Goal: Navigation & Orientation: Find specific page/section

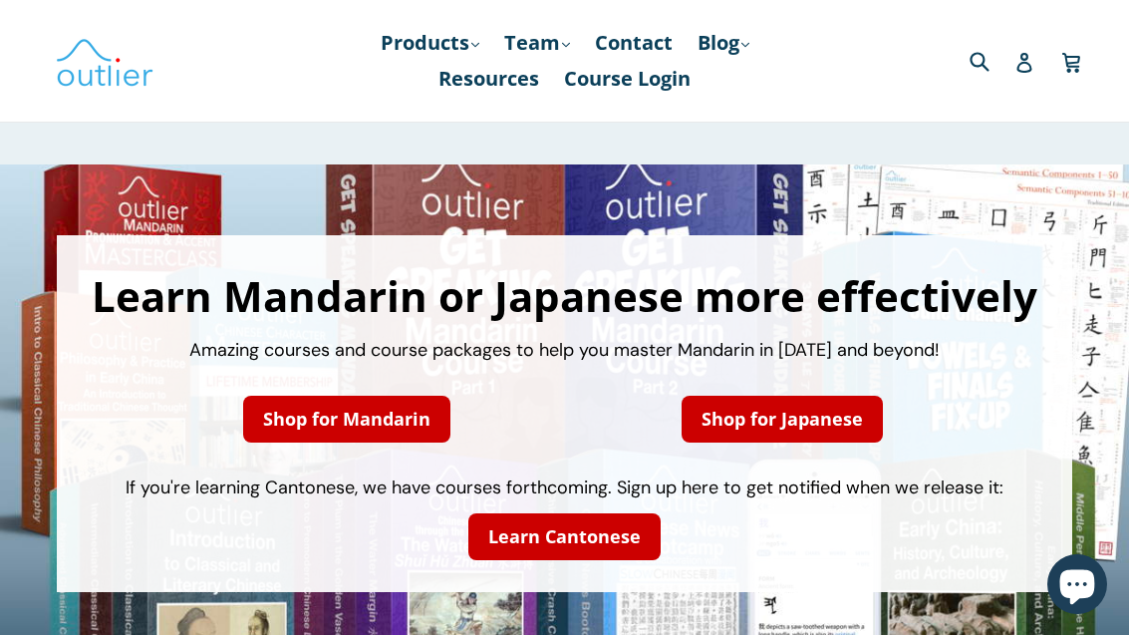
click at [1029, 56] on icon at bounding box center [1024, 63] width 20 height 20
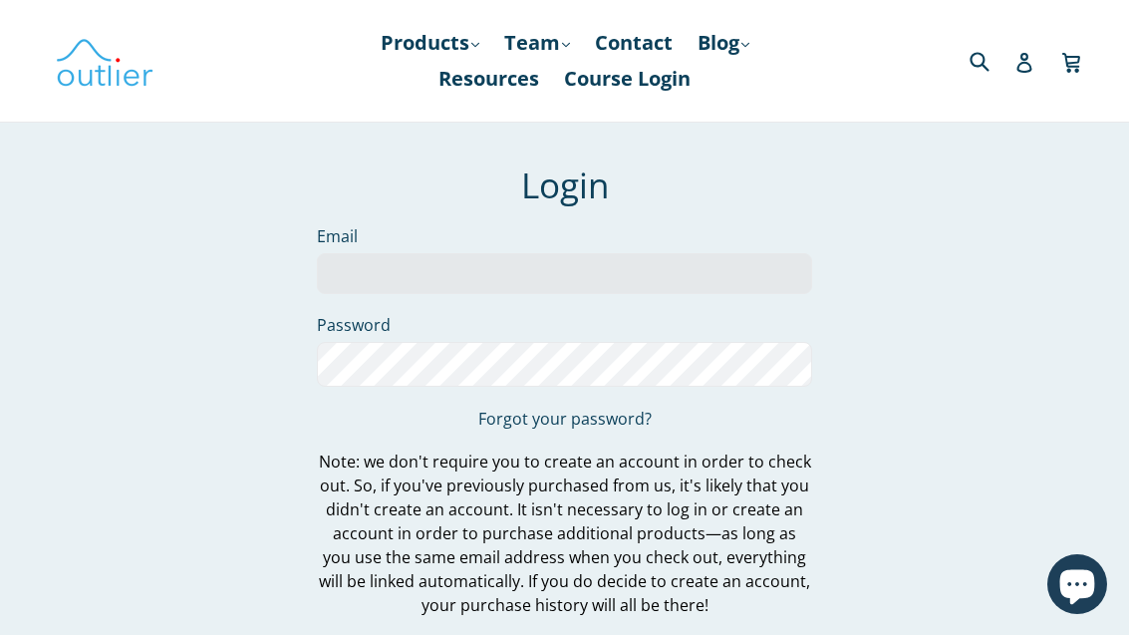
click at [619, 283] on input "Email" at bounding box center [564, 273] width 495 height 41
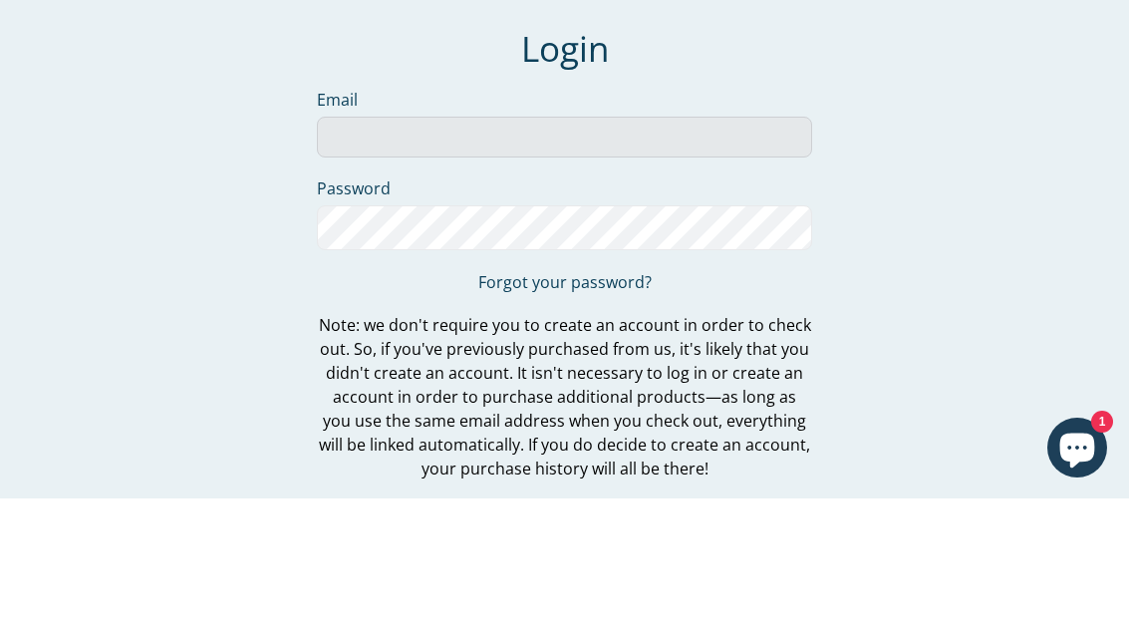
type input "johnmwilson19@gmail.com"
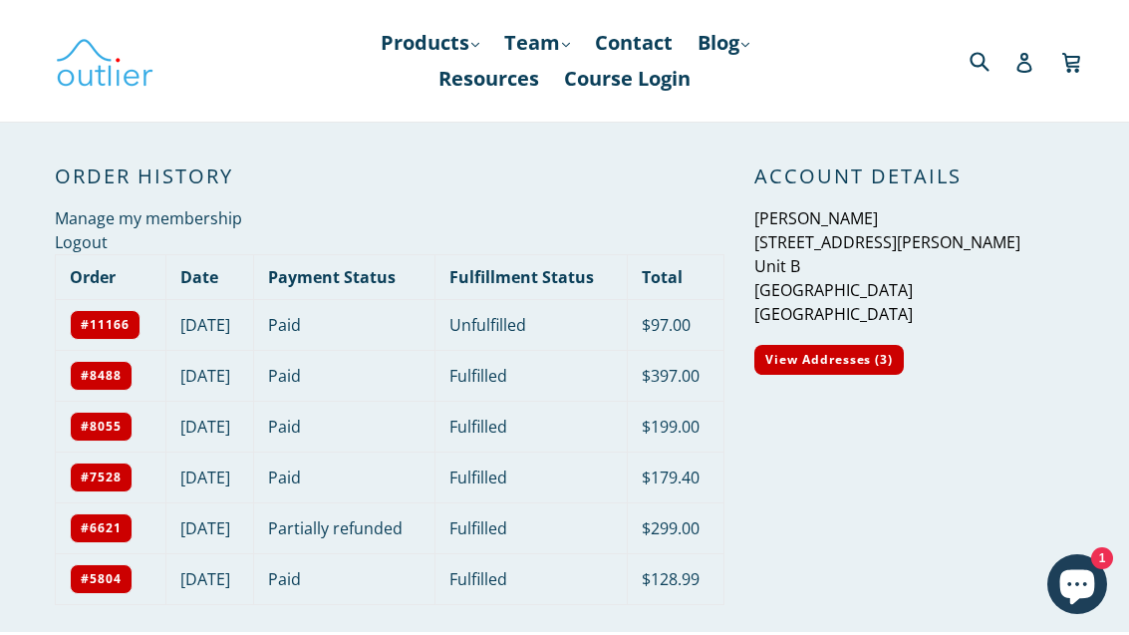
click at [446, 43] on link "Products .cls-1{fill:#231f20} expand" at bounding box center [430, 43] width 119 height 36
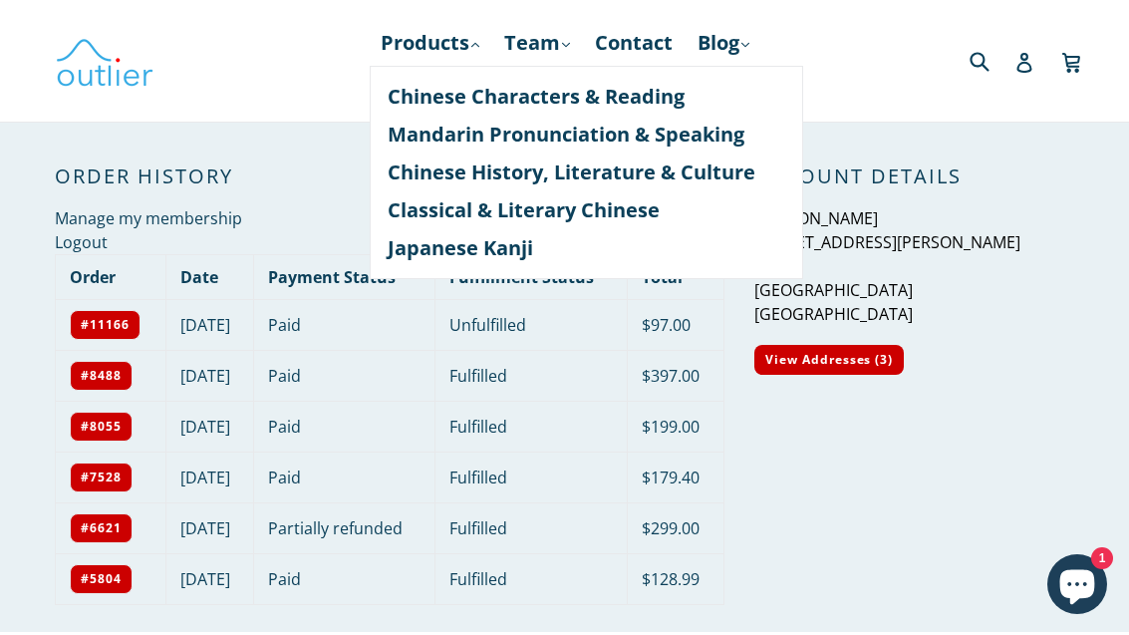
click at [861, 109] on div "Submit Search Account Cart Cart expand/collapse" at bounding box center [946, 61] width 255 height 122
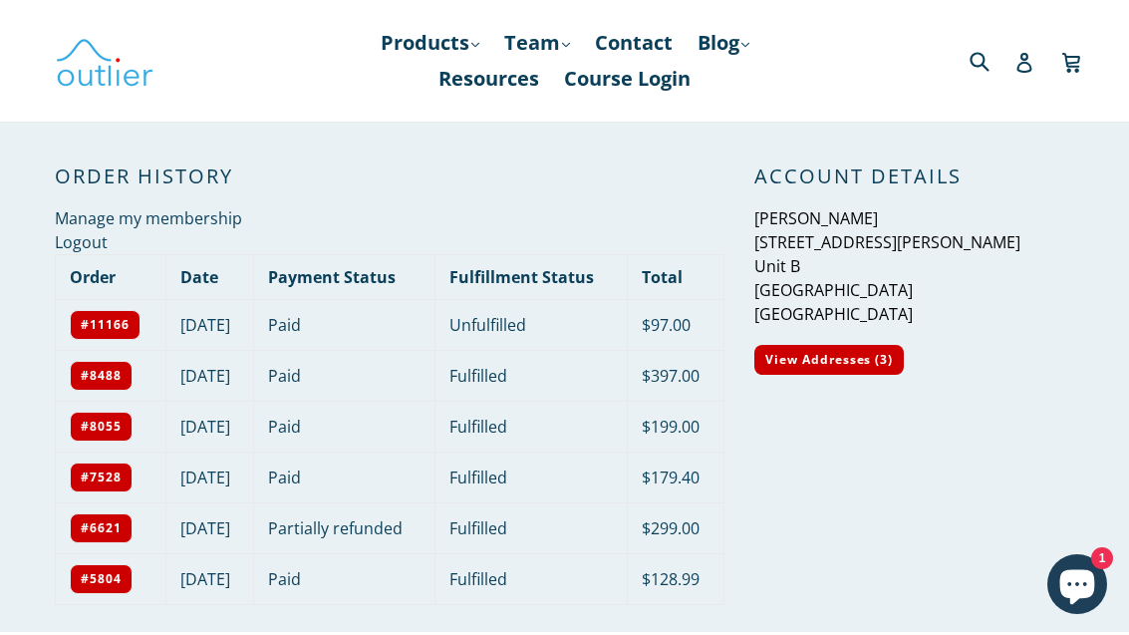
click at [643, 86] on link "Course Login" at bounding box center [627, 79] width 146 height 36
click at [1033, 58] on icon at bounding box center [1024, 63] width 20 height 20
click at [527, 88] on link "Resources" at bounding box center [488, 79] width 121 height 36
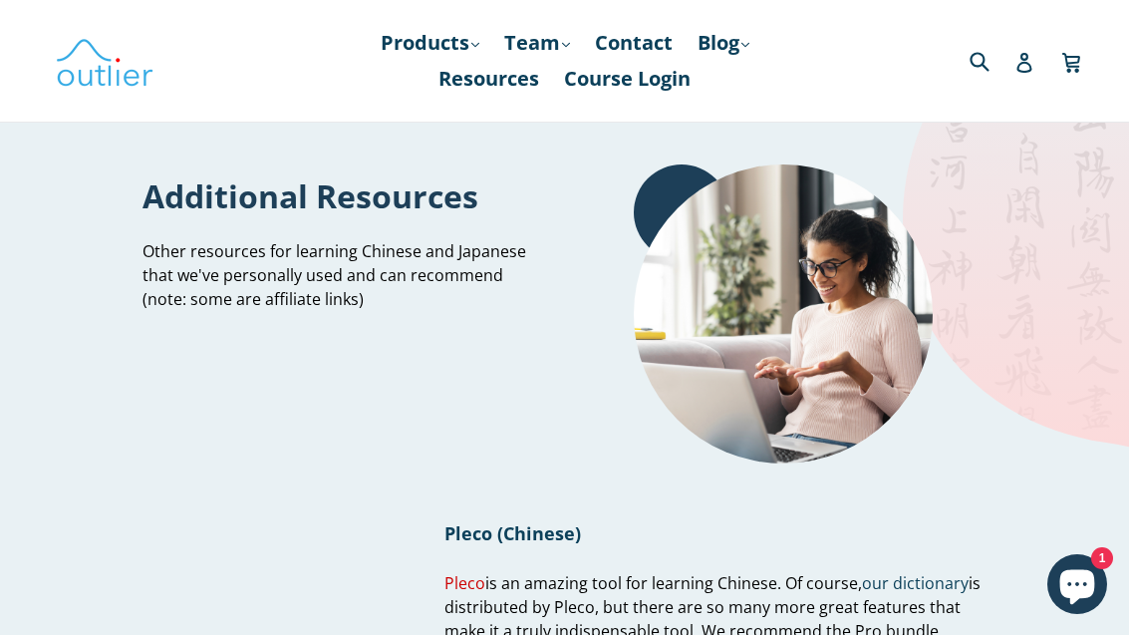
click at [449, 45] on link "Products .cls-1{fill:#231f20} expand" at bounding box center [430, 43] width 119 height 36
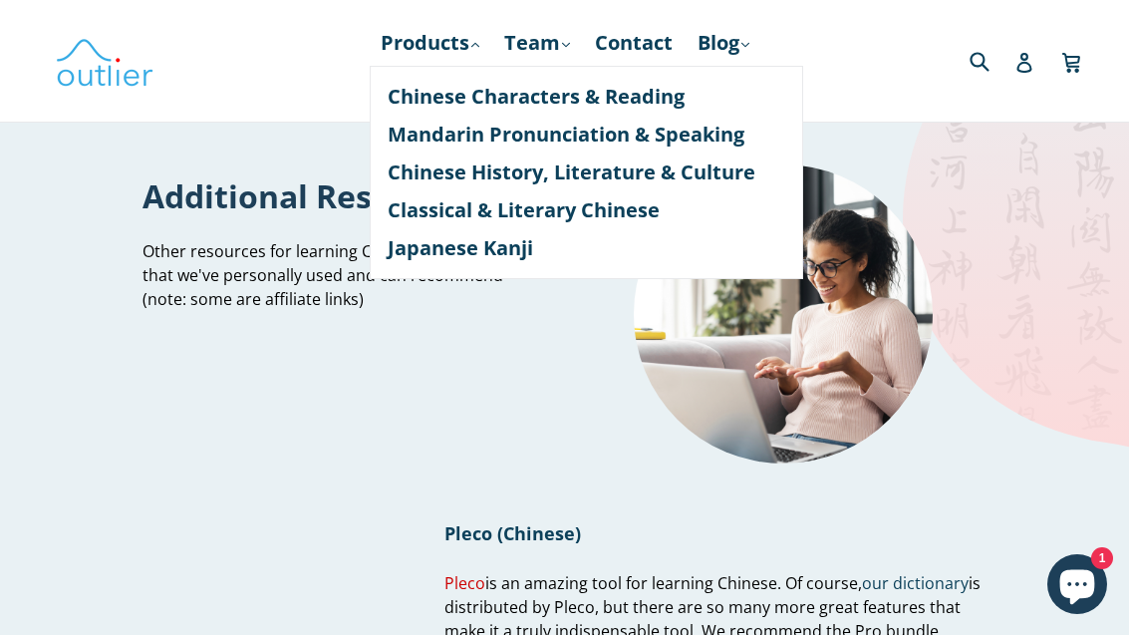
click at [676, 180] on link "Chinese History, Literature & Culture" at bounding box center [585, 172] width 397 height 38
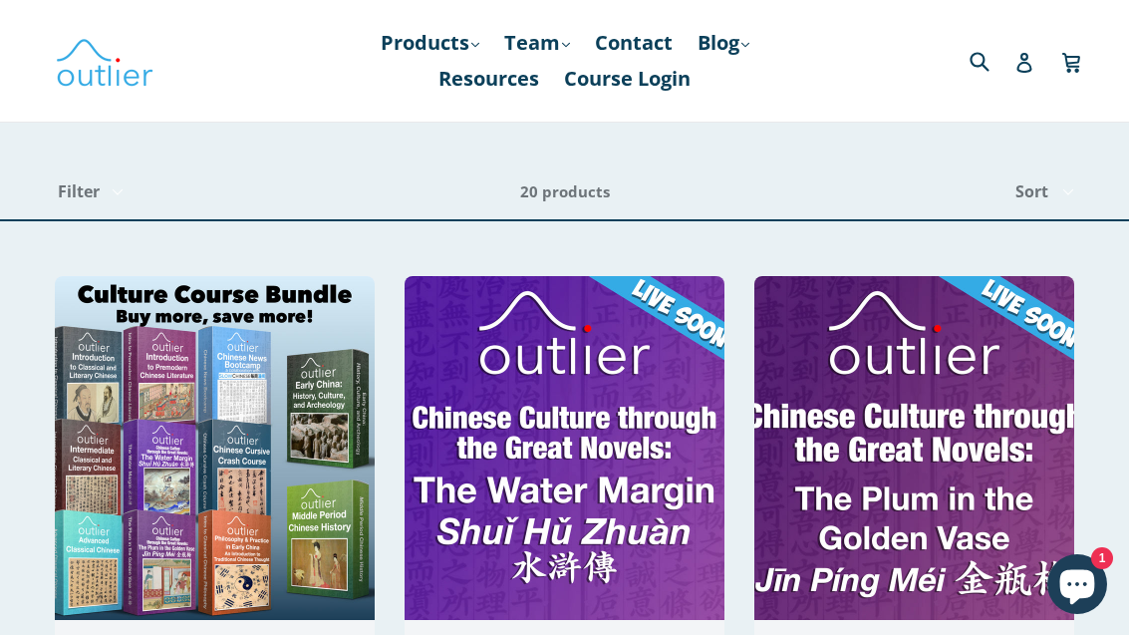
click at [73, 49] on img at bounding box center [105, 61] width 100 height 58
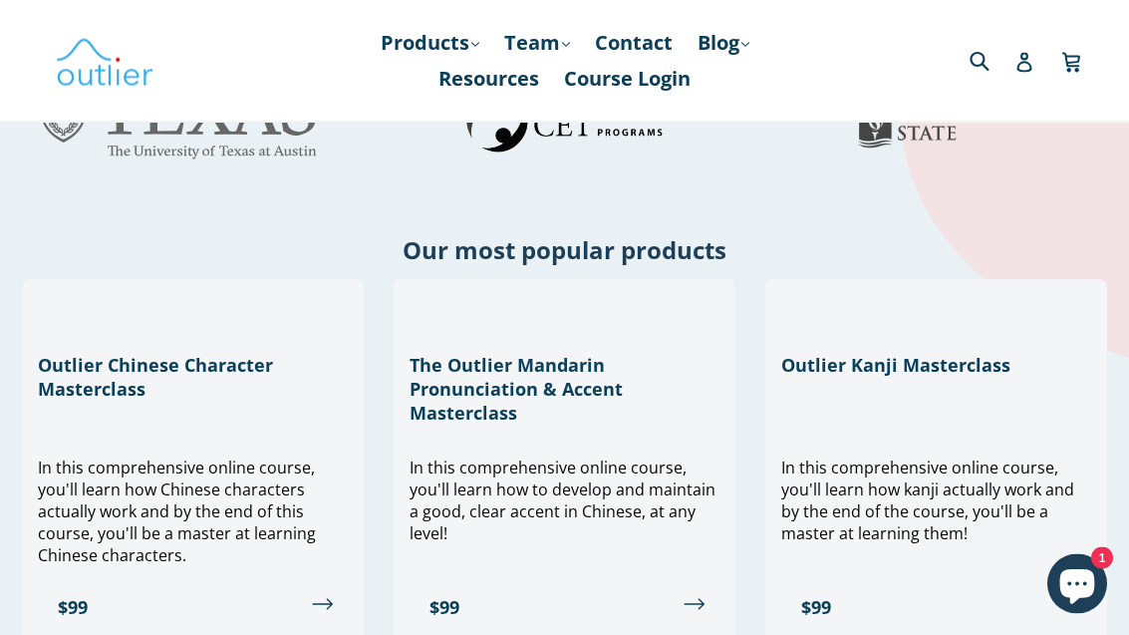
scroll to position [831, 0]
